Goal: Information Seeking & Learning: Check status

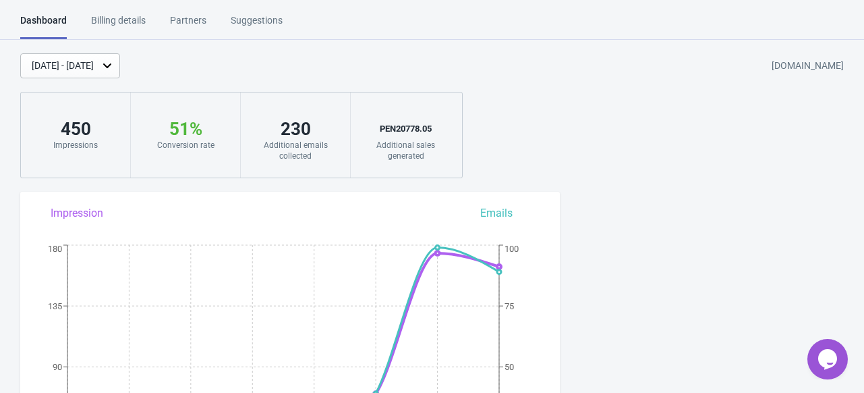
click at [399, 144] on div "Additional sales generated" at bounding box center [405, 151] width 83 height 22
click at [447, 157] on div "PEN 20778.05 Additional sales generated" at bounding box center [406, 134] width 110 height 85
click at [94, 59] on div "[DATE] - [DATE]" at bounding box center [63, 66] width 62 height 14
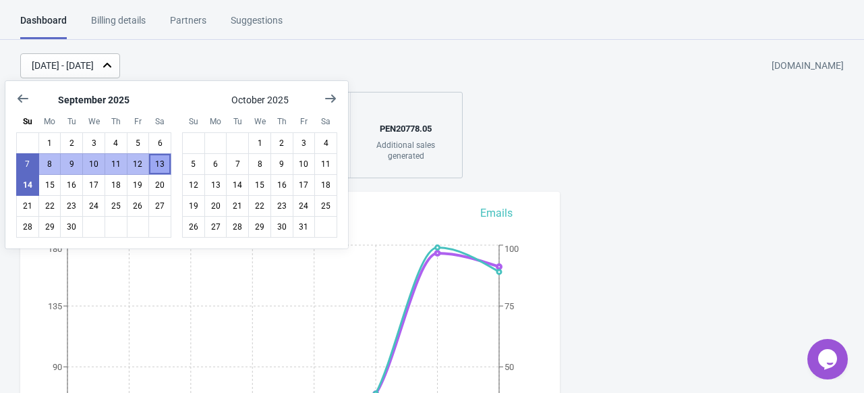
click at [161, 170] on button "13" at bounding box center [159, 164] width 23 height 22
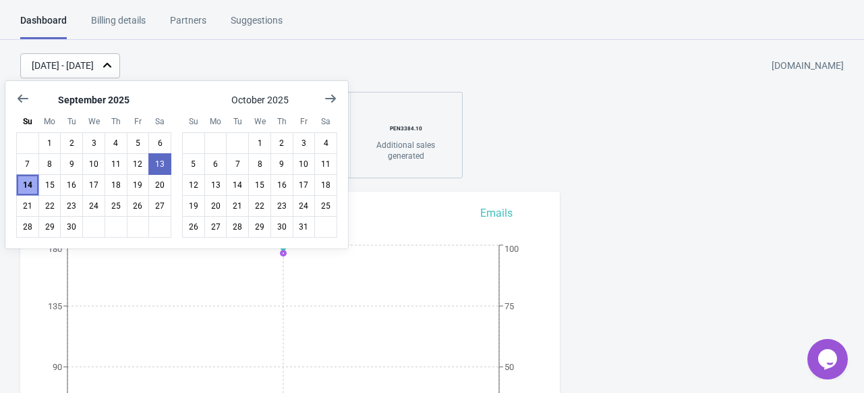
click at [24, 188] on button "14" at bounding box center [27, 185] width 23 height 22
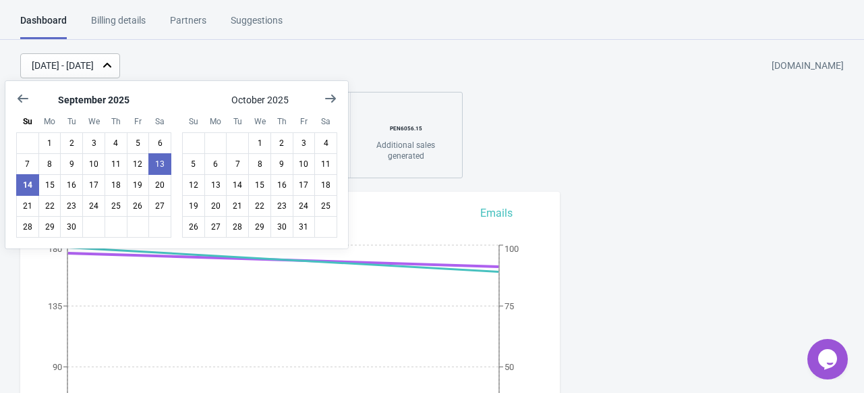
click at [530, 150] on div "[DATE] - [DATE] [DOMAIN_NAME] 338 Impressions 56 % Your Tada Widget has a conve…" at bounding box center [432, 115] width 864 height 125
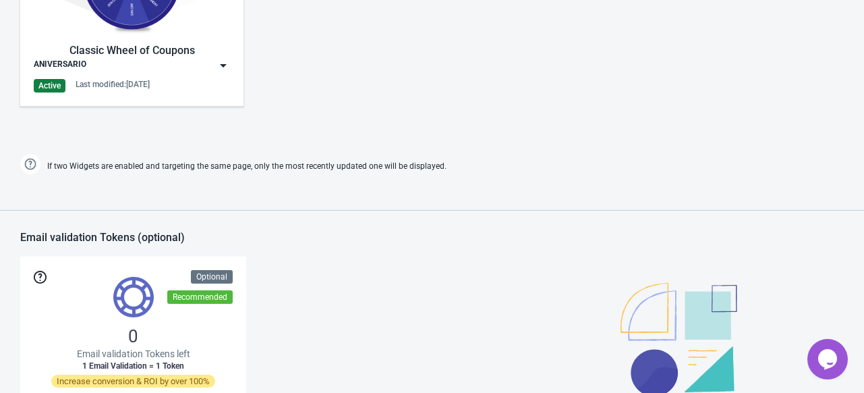
scroll to position [768, 0]
